Goal: Check status: Check status

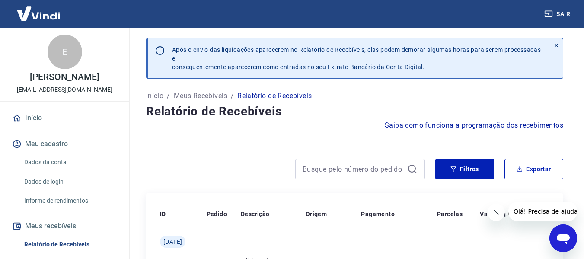
click at [192, 94] on p "Meus Recebíveis" at bounding box center [201, 96] width 54 height 10
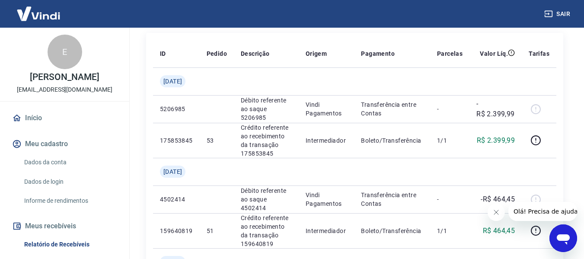
scroll to position [166, 0]
